Goal: Information Seeking & Learning: Learn about a topic

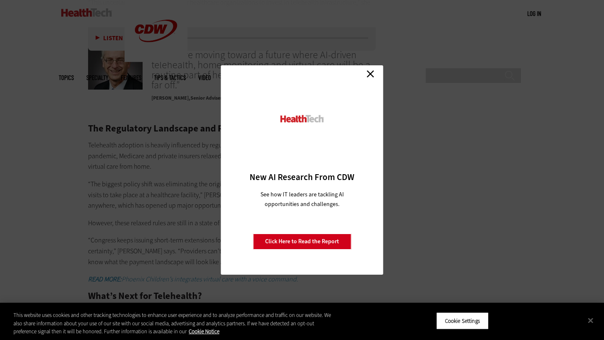
scroll to position [1113, 0]
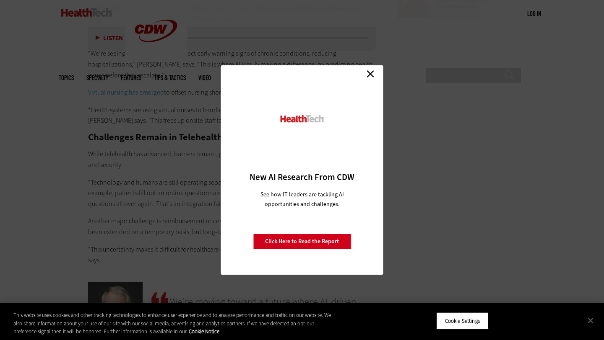
click at [368, 79] on link "Close" at bounding box center [370, 73] width 13 height 13
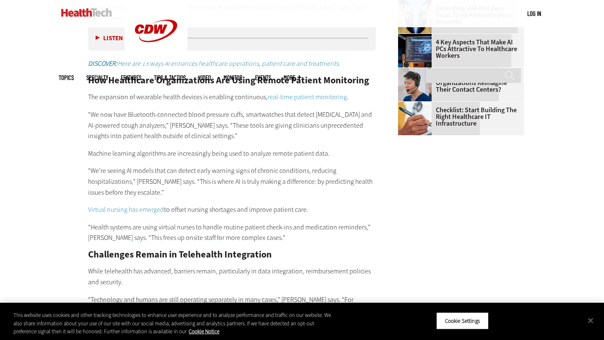
scroll to position [1003, 0]
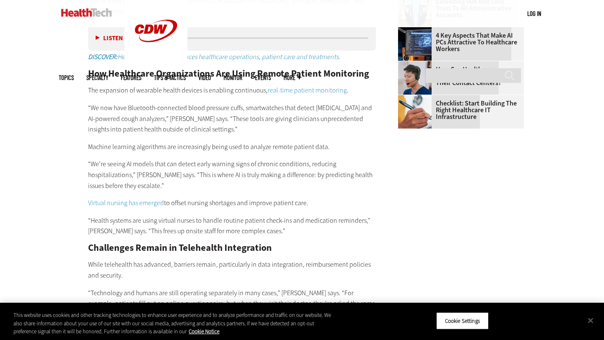
click at [203, 215] on p "“Health systems are using virtual nurses to handle routine patient check-ins an…" at bounding box center [232, 225] width 288 height 21
click at [202, 215] on p "“Health systems are using virtual nurses to handle routine patient check-ins an…" at bounding box center [232, 225] width 288 height 21
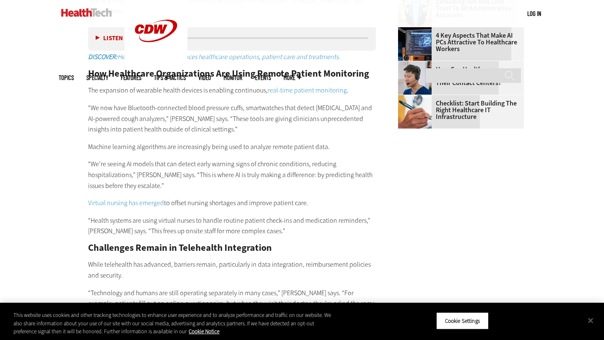
click at [202, 215] on p "“Health systems are using virtual nurses to handle routine patient check-ins an…" at bounding box center [232, 225] width 288 height 21
click at [201, 215] on p "“Health systems are using virtual nurses to handle routine patient check-ins an…" at bounding box center [232, 225] width 288 height 21
click at [202, 215] on p "“Health systems are using virtual nurses to handle routine patient check-ins an…" at bounding box center [232, 225] width 288 height 21
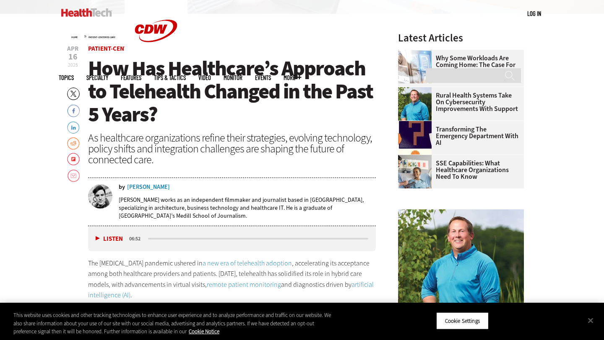
scroll to position [272, 0]
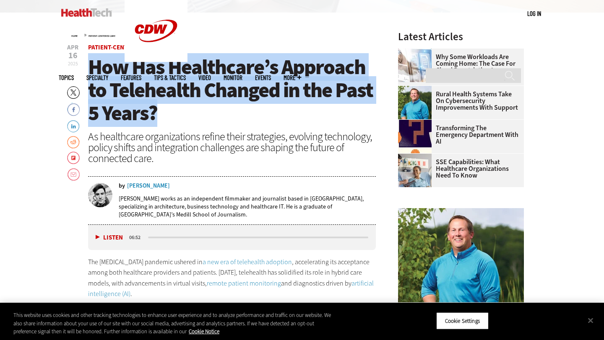
drag, startPoint x: 88, startPoint y: 64, endPoint x: 178, endPoint y: 109, distance: 100.1
click at [178, 109] on h1 "How Has Healthcare’s Approach to Telehealth Changed in the Past 5 Years?" at bounding box center [232, 90] width 288 height 69
copy span "How Has Healthcare’s Approach to Telehealth Changed in the Past 5 Years?"
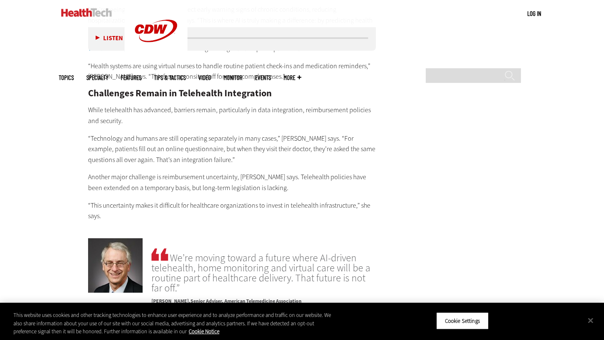
scroll to position [1150, 0]
